Goal: Information Seeking & Learning: Find specific fact

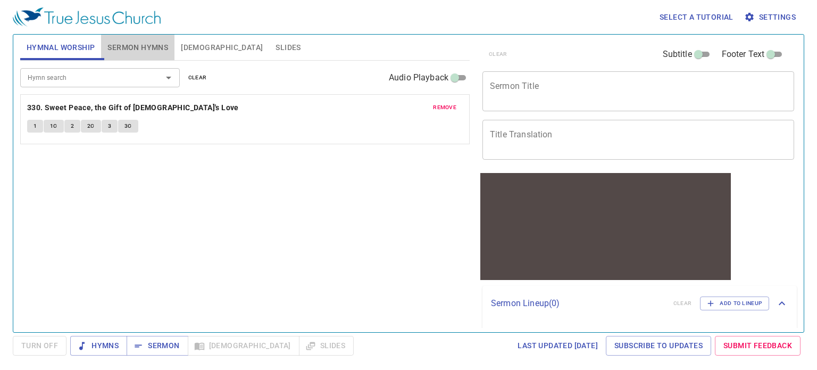
click at [125, 48] on span "Sermon Hymns" at bounding box center [137, 47] width 61 height 13
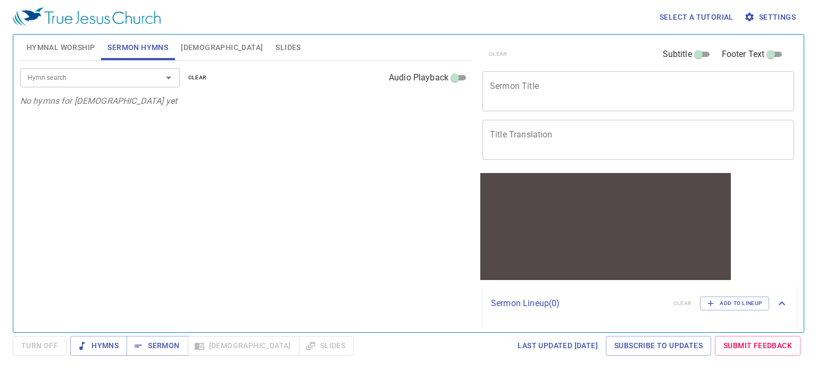
click at [115, 78] on input "Hymn search" at bounding box center [84, 77] width 122 height 12
click at [108, 76] on input "Hymn search" at bounding box center [84, 77] width 122 height 12
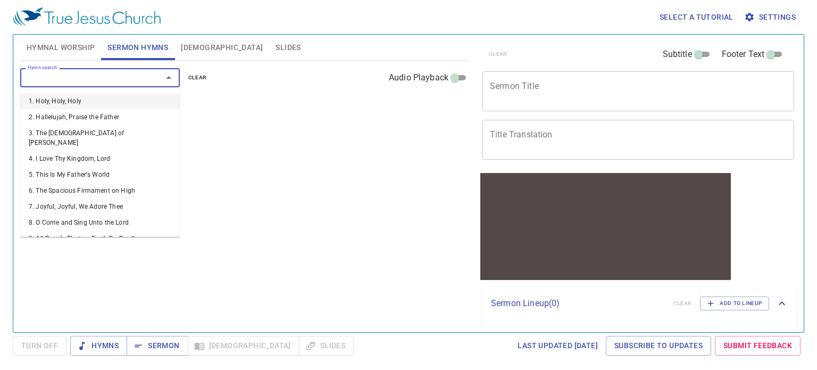
click at [108, 76] on input "Hymn search" at bounding box center [84, 77] width 122 height 12
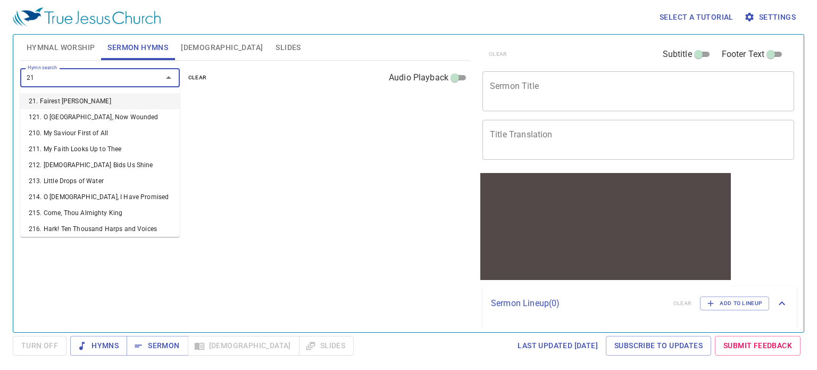
type input "218"
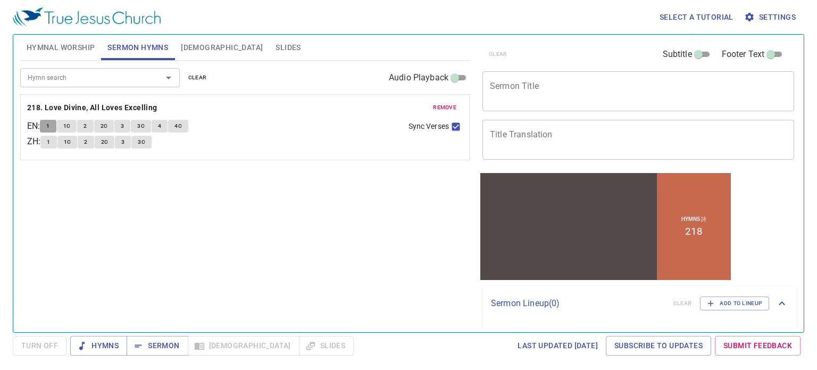
click at [49, 127] on span "1" at bounding box center [47, 126] width 3 height 10
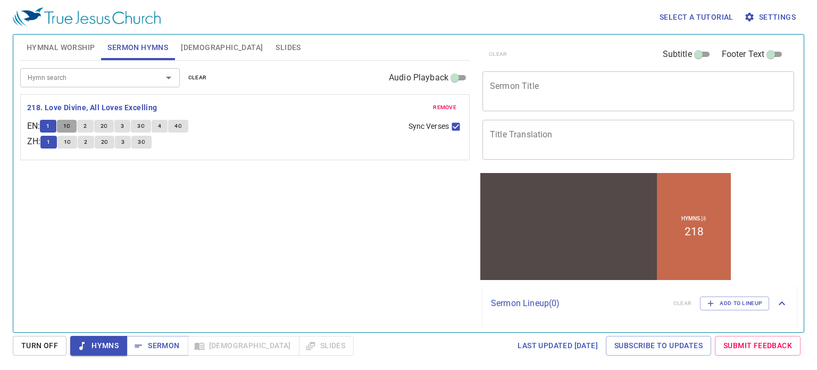
click at [71, 127] on span "1C" at bounding box center [66, 126] width 7 height 10
click at [68, 125] on span "1C" at bounding box center [66, 126] width 7 height 10
click at [55, 129] on button "1" at bounding box center [48, 126] width 16 height 13
click at [70, 125] on span "1C" at bounding box center [66, 126] width 7 height 10
click at [77, 125] on button "1C" at bounding box center [67, 126] width 20 height 13
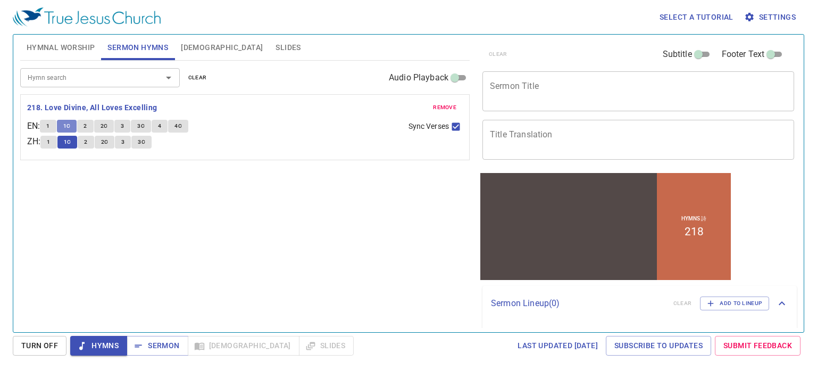
click at [77, 125] on button "1C" at bounding box center [67, 126] width 20 height 13
click at [87, 125] on span "2" at bounding box center [84, 126] width 3 height 10
drag, startPoint x: 80, startPoint y: 305, endPoint x: 92, endPoint y: 331, distance: 29.0
click at [86, 319] on div "Hymn search Hymn search clear Audio Playback remove 218. Love Divine, All Loves…" at bounding box center [244, 192] width 449 height 262
click at [103, 349] on span "Hymns" at bounding box center [99, 345] width 40 height 13
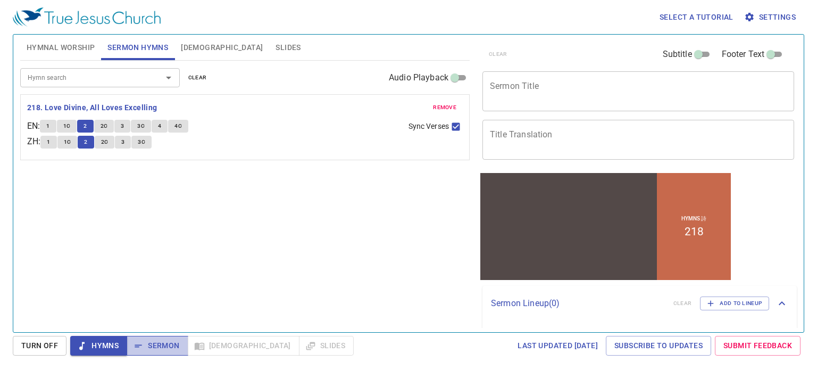
click at [141, 343] on icon "button" at bounding box center [138, 345] width 11 height 11
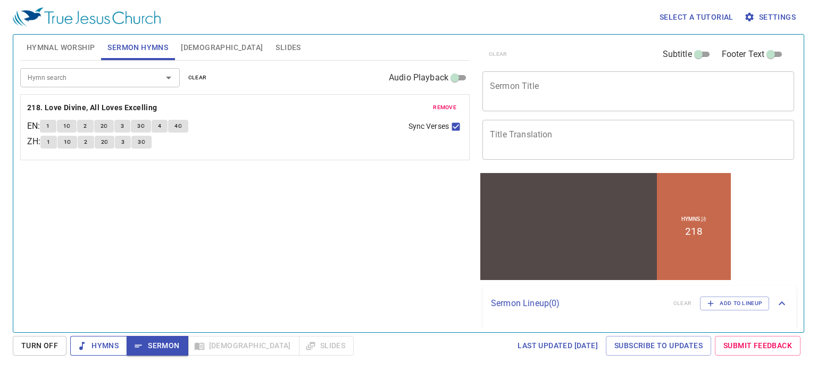
click at [122, 347] on button "Hymns" at bounding box center [98, 346] width 57 height 20
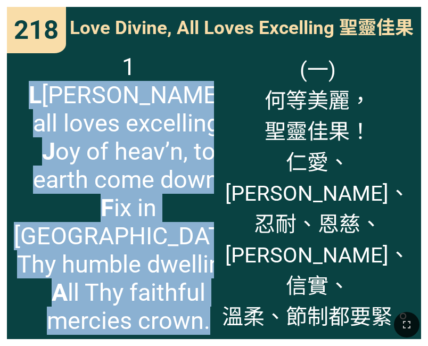
drag, startPoint x: 36, startPoint y: 95, endPoint x: 190, endPoint y: 298, distance: 254.6
click at [190, 298] on span "1 L ove divine, all loves excelling, J oy of heav’n, to earth come down; F ix i…" at bounding box center [128, 194] width 229 height 282
copy span "L ove divine, all loves excelling, J oy of heav’n, to earth come down; F ix in …"
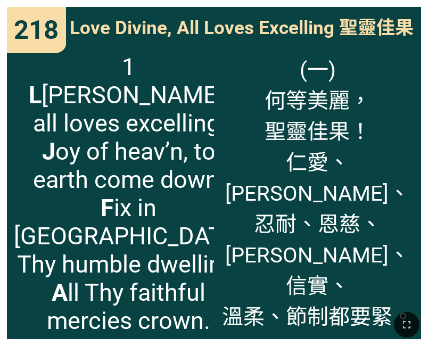
click at [391, 288] on div "(一) 何等美麗， 聖靈佳果！ 仁愛、喜樂與和平、 忍耐、恩慈、 良善、信實、 溫柔、節制都要緊。" at bounding box center [317, 192] width 207 height 293
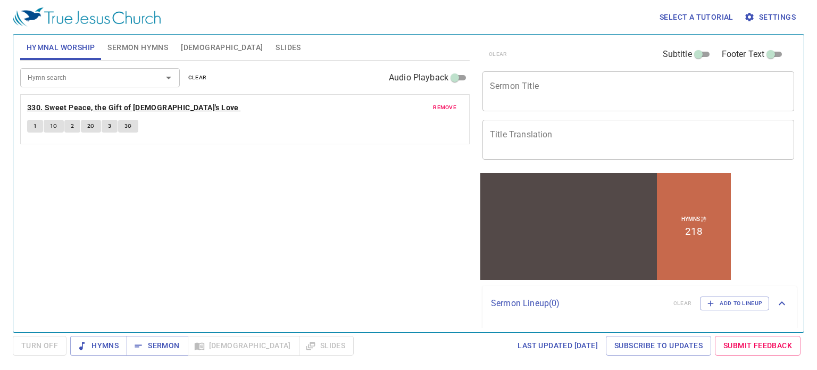
click at [134, 106] on b "330. Sweet Peace, the Gift of God's Love" at bounding box center [133, 107] width 212 height 13
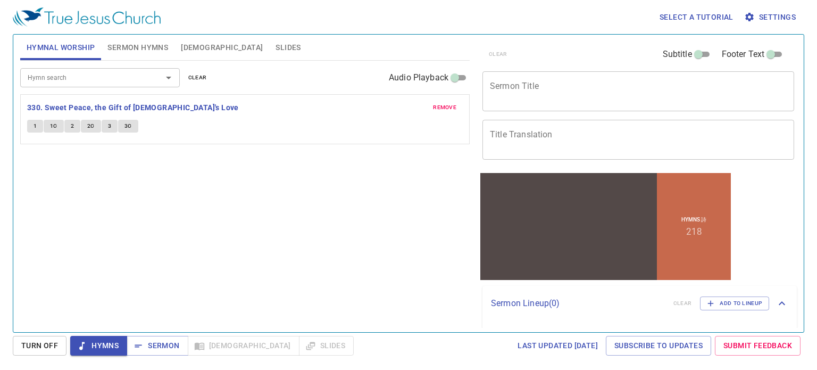
click at [81, 83] on input "Hymn search" at bounding box center [84, 77] width 122 height 12
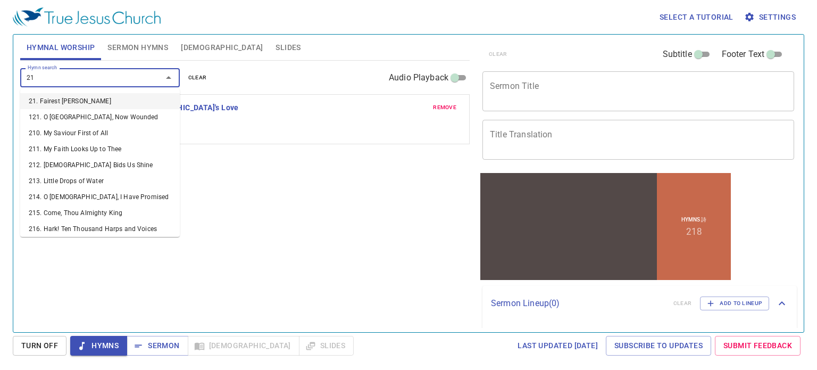
type input "218"
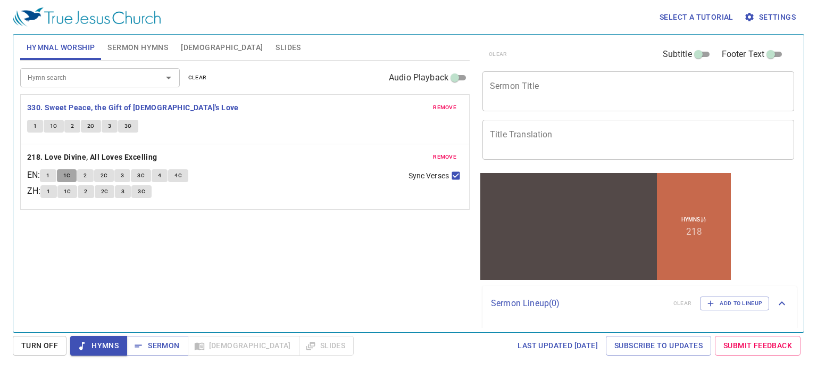
click at [69, 178] on span "1C" at bounding box center [66, 176] width 7 height 10
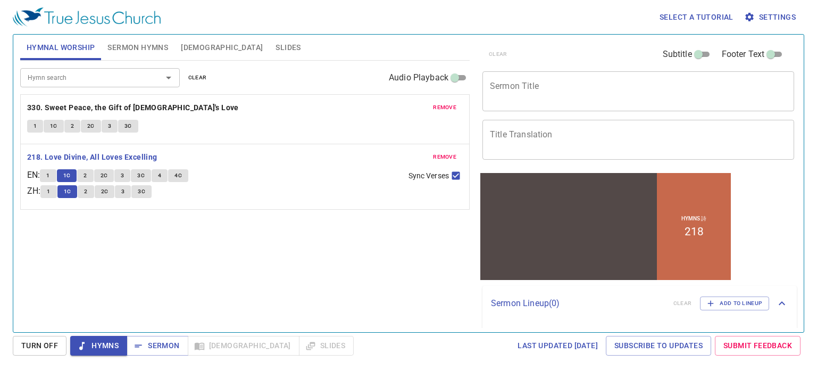
click at [87, 178] on span "2" at bounding box center [84, 176] width 3 height 10
click at [107, 177] on span "2C" at bounding box center [103, 176] width 7 height 10
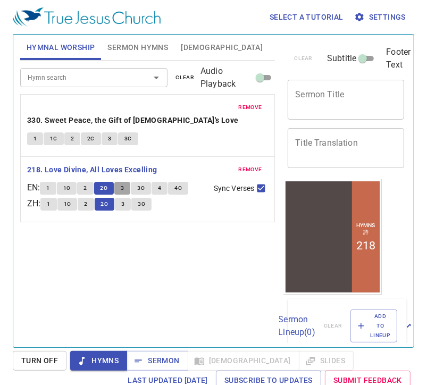
click at [121, 182] on button "3" at bounding box center [122, 188] width 16 height 13
click at [181, 230] on div "Hymn search Hymn search clear Audio Playback remove 330. Sweet Peace, the Gift …" at bounding box center [147, 200] width 255 height 278
click at [144, 183] on span "3C" at bounding box center [140, 188] width 7 height 10
click at [76, 79] on input "Hymn search" at bounding box center [78, 77] width 110 height 12
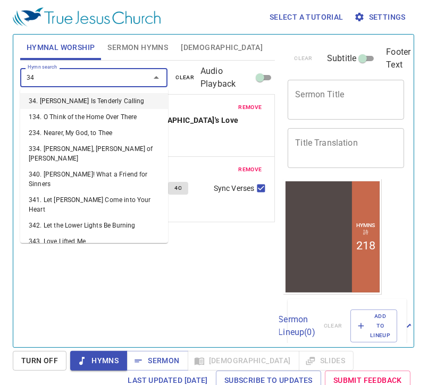
type input "343"
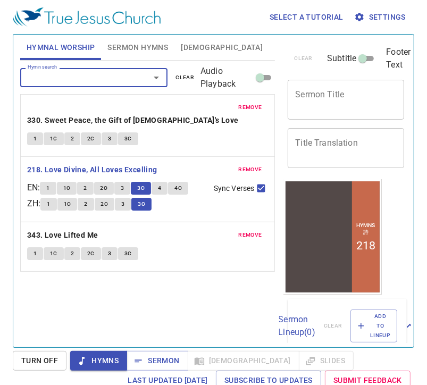
click at [55, 249] on span "1C" at bounding box center [53, 254] width 7 height 10
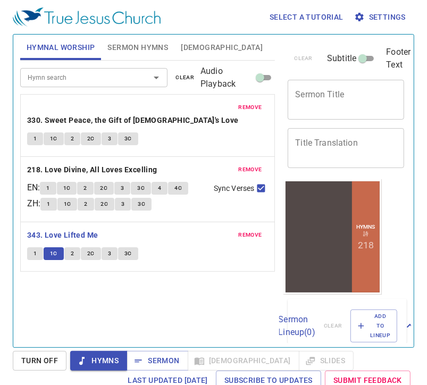
click at [35, 249] on span "1" at bounding box center [34, 254] width 3 height 10
click at [74, 247] on button "2" at bounding box center [72, 253] width 16 height 13
click at [93, 249] on span "2C" at bounding box center [90, 254] width 7 height 10
click at [109, 249] on span "3" at bounding box center [109, 254] width 3 height 10
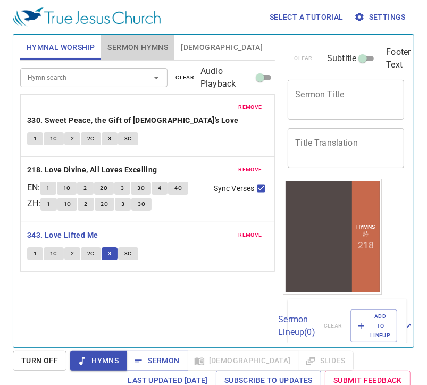
click at [146, 44] on span "Sermon Hymns" at bounding box center [137, 47] width 61 height 13
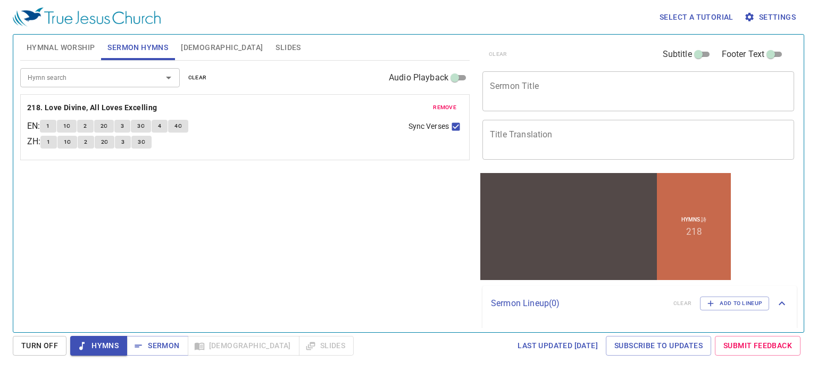
click at [459, 80] on input "Audio Playback" at bounding box center [454, 79] width 38 height 13
checkbox input "true"
select select "1"
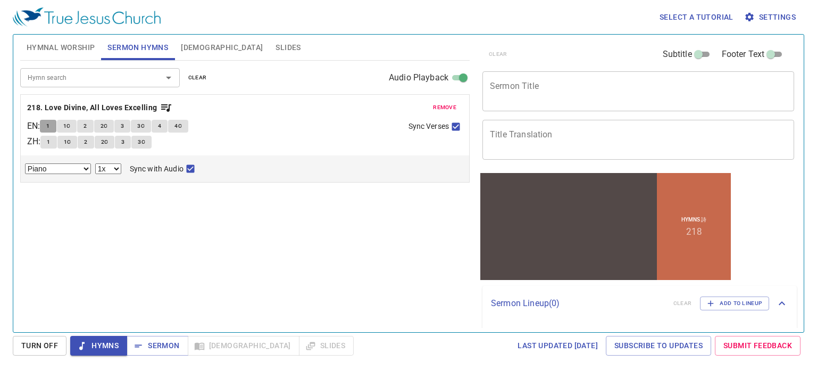
click at [49, 125] on span "1" at bounding box center [47, 126] width 3 height 10
checkbox input "false"
click at [87, 170] on select "Piano Piano (3 verses)" at bounding box center [58, 168] width 66 height 11
click at [118, 169] on select "0.6x 0.7x 0.8x 0.9x 1x 1.1x 1.2x 1.3x 1.4x 1.5x 1.7x 2x" at bounding box center [108, 168] width 26 height 11
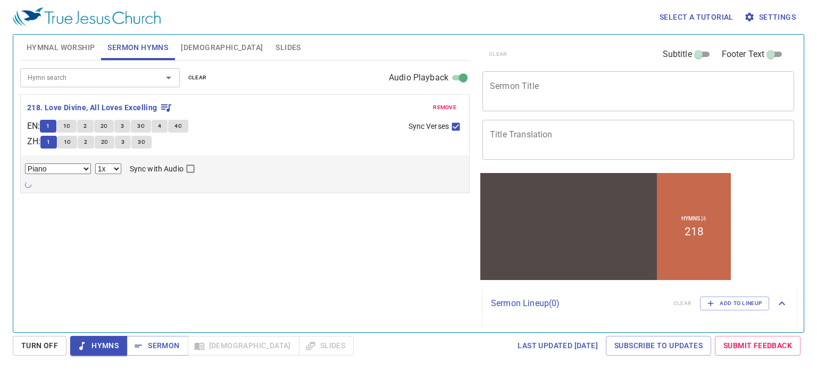
click at [83, 166] on select "Piano Piano (3 verses)" at bounding box center [58, 168] width 66 height 11
select select "https://d9qryu57vn5tu.cloudfront.net/en-us/best-2023/218 - Love Divine, All Lov…"
click at [25, 164] on select "Piano Piano (3 verses)" at bounding box center [58, 168] width 66 height 11
checkbox input "true"
click at [85, 171] on select "Piano Piano (3 verses)" at bounding box center [58, 168] width 66 height 11
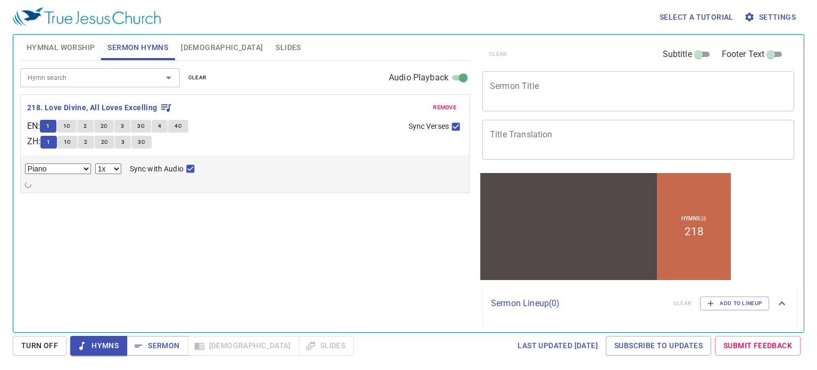
select select "https://d9qryu57vn5tu.cloudfront.net/en-us/best-2023/218 - Love Divine, All Lov…"
click at [25, 164] on select "Piano Piano (3 verses)" at bounding box center [58, 168] width 66 height 11
click at [190, 169] on input "Sync with Audio" at bounding box center [190, 171] width 14 height 14
click at [189, 170] on input "Sync with Audio" at bounding box center [190, 171] width 14 height 14
checkbox input "true"
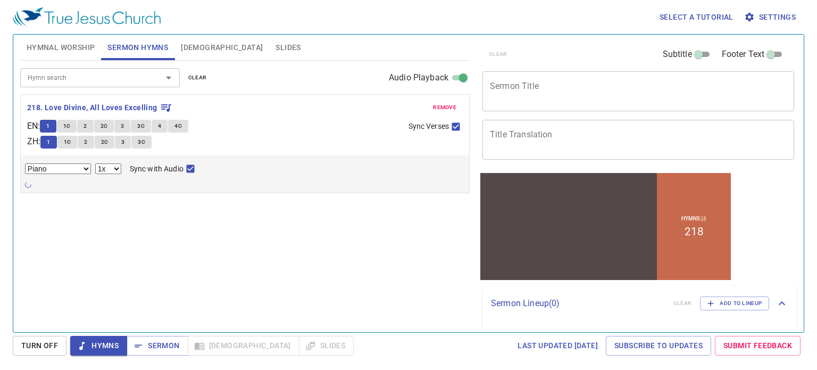
click at [455, 74] on input "Audio Playback" at bounding box center [463, 79] width 38 height 13
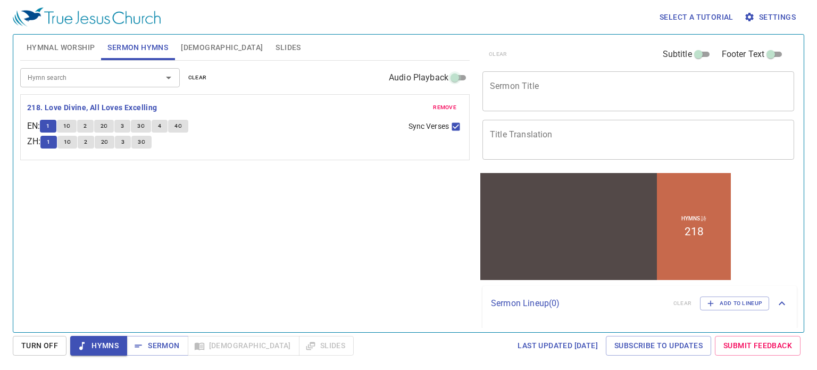
click at [455, 74] on input "Audio Playback" at bounding box center [454, 79] width 38 height 13
checkbox input "true"
select select "1"
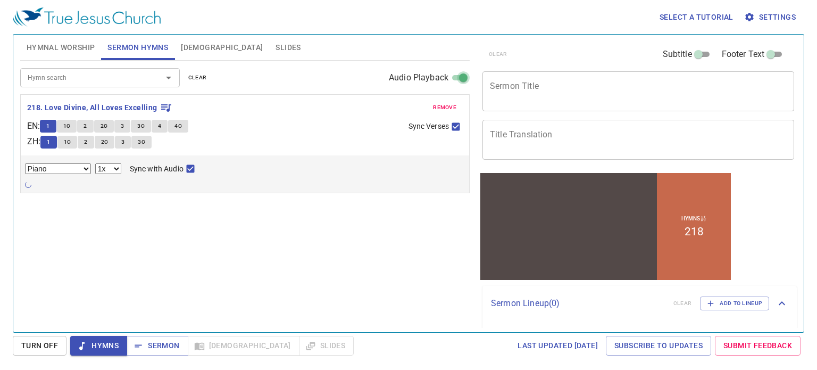
click at [459, 80] on input "Audio Playback" at bounding box center [463, 79] width 38 height 13
checkbox input "false"
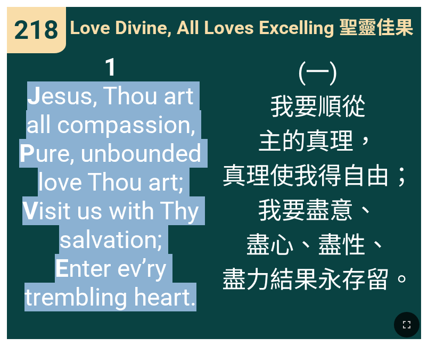
drag, startPoint x: 31, startPoint y: 96, endPoint x: 197, endPoint y: 297, distance: 260.6
click at [197, 297] on span "1 [PERSON_NAME], Thou art all compassion, [PERSON_NAME], unbounded love Thou ar…" at bounding box center [110, 182] width 193 height 258
copy span "J esus, Thou art all compassion, [PERSON_NAME], unbounded love Thou art; V isit…"
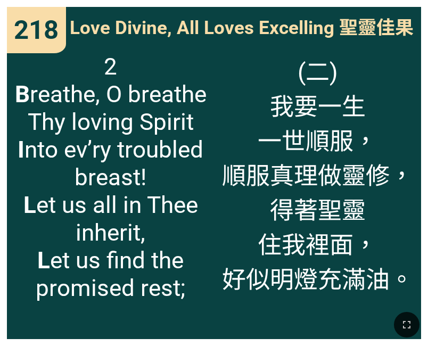
click at [153, 127] on span "2 B reathe, O breathe Thy loving Spirit I nto ev’ry troubled breast! L et us al…" at bounding box center [110, 177] width 193 height 249
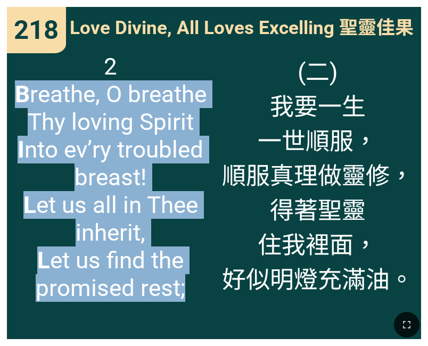
drag, startPoint x: 16, startPoint y: 89, endPoint x: 194, endPoint y: 299, distance: 275.1
click at [194, 299] on span "2 B reathe, O breathe Thy loving Spirit I nto ev’ry troubled breast! L et us al…" at bounding box center [110, 177] width 193 height 249
copy span "B reathe, O breathe Thy loving Spirit I nto ev’ry troubled breast! L et us all …"
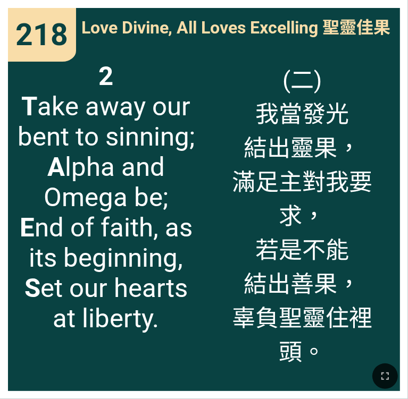
click at [55, 164] on b "A" at bounding box center [56, 167] width 18 height 30
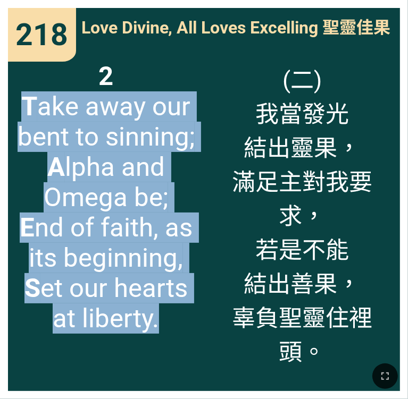
drag, startPoint x: 23, startPoint y: 102, endPoint x: 171, endPoint y: 323, distance: 266.8
click at [171, 323] on span "2 T ake away our bent to sinning; A lpha and Omega be; E nd of faith, as its be…" at bounding box center [106, 197] width 180 height 273
copy span "T ake away our bent to sinning; A lpha and Omega be; E nd of faith, as its begi…"
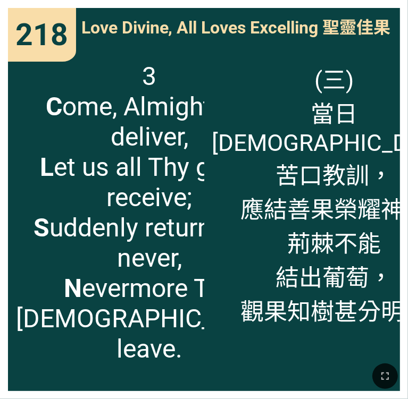
click at [66, 102] on span "3 C ome, Almighty to deliver, L et us all Thy grace receive; S uddenly return, …" at bounding box center [149, 212] width 267 height 303
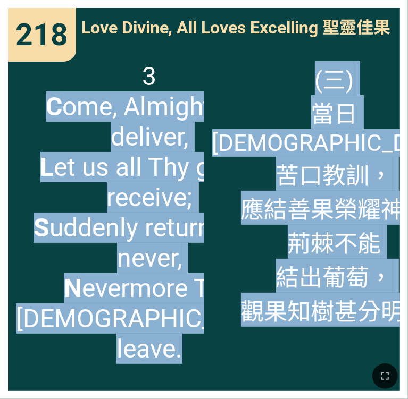
drag, startPoint x: 21, startPoint y: 106, endPoint x: 191, endPoint y: 354, distance: 301.0
click at [191, 4] on div "Hymns 詩 218 Hymnal Worship Hymnal Worship 詩頌崇拜 詩頌崇拜 330 218 218 218 Love Divine…" at bounding box center [203, 4] width 399 height 0
click at [178, 317] on span "3 C ome, Almighty to deliver, L et us all Thy grace receive; S uddenly return, …" at bounding box center [149, 212] width 267 height 303
click at [77, 131] on span "3 C ome, Almighty to deliver, L et us all Thy grace receive; S uddenly return, …" at bounding box center [149, 212] width 267 height 303
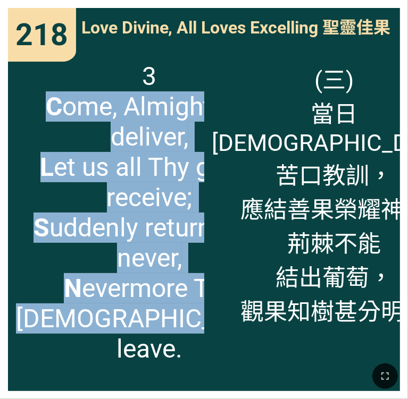
drag, startPoint x: 18, startPoint y: 104, endPoint x: 189, endPoint y: 350, distance: 300.2
click at [189, 345] on span "3 C ome, Almighty to deliver, L et us all Thy grace receive; S uddenly return, …" at bounding box center [149, 212] width 267 height 303
copy span "C ome, Almighty to deliver, L et us all Thy grace receive; S uddenly return, an…"
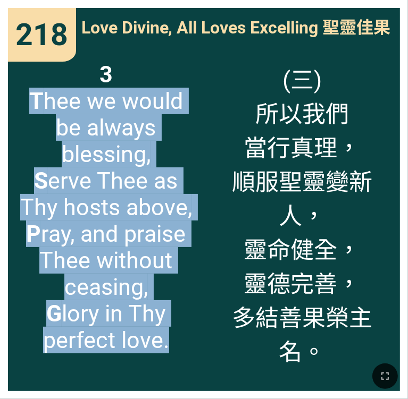
drag, startPoint x: 32, startPoint y: 97, endPoint x: 169, endPoint y: 344, distance: 282.8
click at [169, 344] on span "3 T hee we would be always blessing, S erve Thee as Thy hosts above, P [PERSON_…" at bounding box center [106, 207] width 180 height 292
copy span "T hee we would be always blessing, S erve Thee as Thy hosts above, P [PERSON_NA…"
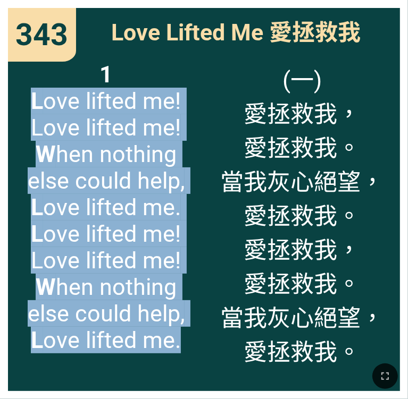
drag, startPoint x: 31, startPoint y: 102, endPoint x: 186, endPoint y: 348, distance: 290.8
click at [186, 345] on span "1 L ove lifted me! Love lifted me! W hen nothing else could help, L ove lifted …" at bounding box center [106, 207] width 180 height 292
copy span "L ove lifted me! Love lifted me! W hen nothing else could help, L ove lifted me…"
click at [175, 260] on span "1 L ove lifted me! Love lifted me! W hen nothing else could help, L ove lifted …" at bounding box center [106, 207] width 180 height 292
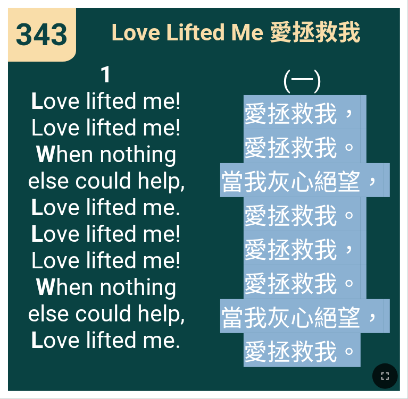
drag, startPoint x: 245, startPoint y: 100, endPoint x: 350, endPoint y: 355, distance: 275.6
click at [351, 4] on div "Hymns 詩 218 Hymnal Worship Hymnal Worship 詩頌崇拜 詩頌崇拜 330 218 343 343 343 Love Li…" at bounding box center [203, 4] width 399 height 0
copy span "愛拯救我， 愛拯救我。 當我灰心絕望， 愛拯救我。 愛拯救我， 愛拯救我。 當我灰心絕望， 愛拯救我。"
click at [270, 117] on span "(一) 愛拯救我， 愛拯救我。 當我灰心絕望， 愛拯救我。 愛拯救我， 愛拯救我。 當我灰心絕望， 愛拯救我。" at bounding box center [302, 214] width 164 height 306
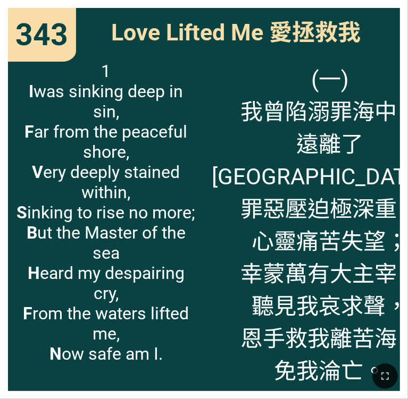
click at [225, 103] on span "(一) 我曾陷溺罪海中， 遠離了安全港， 罪惡壓迫極深重， 心靈痛苦失望； 幸蒙萬有大主宰， 聽見我哀求聲， 恩手救我離苦海， 免我淪亡。" at bounding box center [330, 223] width 236 height 324
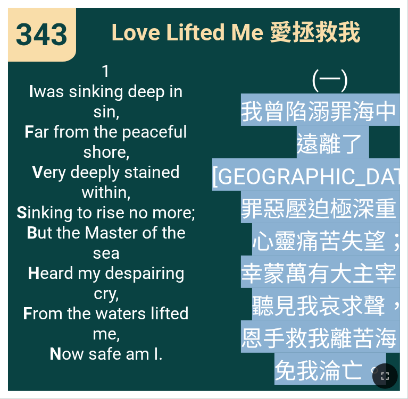
drag, startPoint x: 218, startPoint y: 108, endPoint x: 352, endPoint y: 337, distance: 265.5
click at [351, 337] on span "(一) 我曾陷溺罪海中， 遠離了安全港， 罪惡壓迫極深重， 心靈痛苦失望； 幸蒙萬有大主宰， 聽見我哀求聲， 恩手救我離苦海， 免我淪亡。" at bounding box center [330, 223] width 236 height 324
copy span "我曾陷溺罪海中， 遠離了安全港， 罪惡壓迫極深重， 心靈痛苦失望； 幸蒙萬有大主宰， 聽見我哀求聲， 恩手救我離苦海， 免我淪亡。"
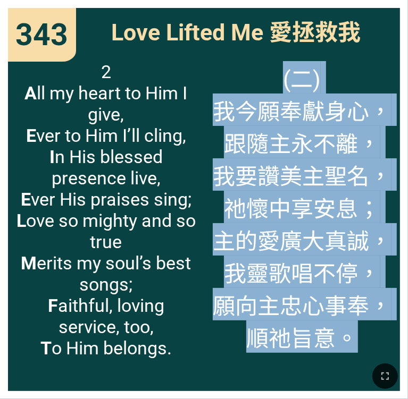
drag, startPoint x: 208, startPoint y: 107, endPoint x: 366, endPoint y: 333, distance: 276.1
click at [366, 333] on div "(二) 我今願奉獻身心， 跟隨主永不離， 我要讚美主聖名， 祂懷中享安息； 主的愛廣大真誠， 我靈歌唱不停， 願向主忠心事奉， 順祂旨意。" at bounding box center [302, 222] width 196 height 338
copy span "(二) 我今願奉獻身心， 跟隨主永不離， 我要讚美主聖名， 祂懷中享安息； 主的愛廣大真誠， 我靈歌唱不停， 願向主忠心事奉， 順祂旨意。"
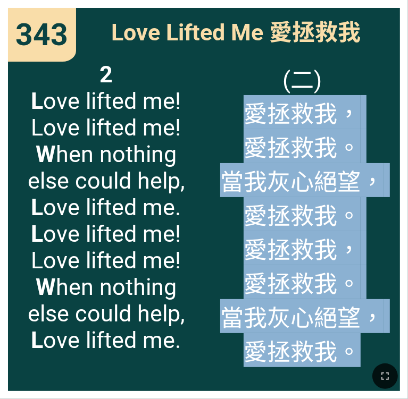
drag, startPoint x: 244, startPoint y: 107, endPoint x: 354, endPoint y: 349, distance: 266.1
click at [354, 345] on span "(二) 愛拯救我， 愛拯救我。 當我灰心絕望， 愛拯救我。 愛拯救我， 愛拯救我。 當我灰心絕望， 愛拯救我。" at bounding box center [302, 214] width 164 height 306
copy span "愛拯救我， 愛拯救我。 當我灰心絕望， 愛拯救我。 愛拯救我， 愛拯救我。 當我灰心絕望， 愛拯救我。"
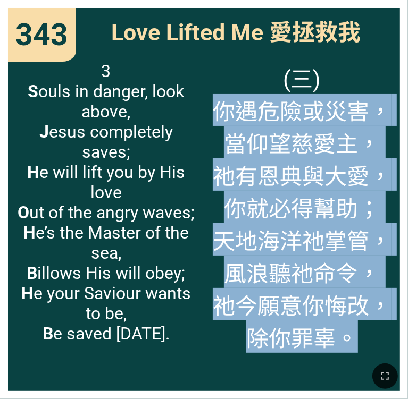
drag, startPoint x: 217, startPoint y: 106, endPoint x: 357, endPoint y: 333, distance: 267.4
click at [357, 333] on span "(三) 你遇危險或災害， 當仰望慈愛主， 祂有恩典與大愛， 你就必得幫助； 天地海洋祂掌管， 風浪聽祂命令， 祂今願意你悔改， 除你罪辜。" at bounding box center [302, 207] width 179 height 292
